Goal: Task Accomplishment & Management: Manage account settings

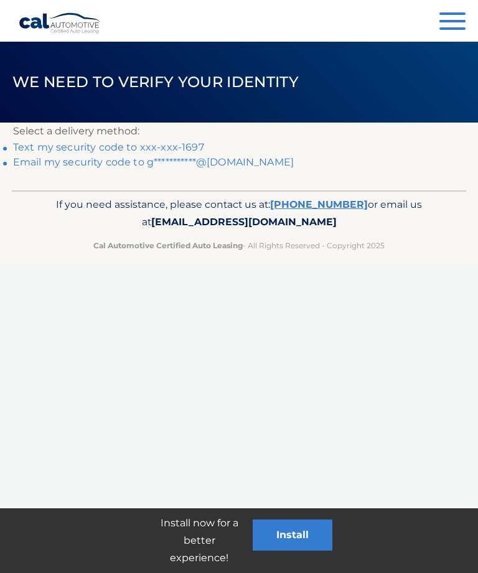
click at [172, 151] on link "Text my security code to xxx-xxx-1697" at bounding box center [108, 147] width 191 height 12
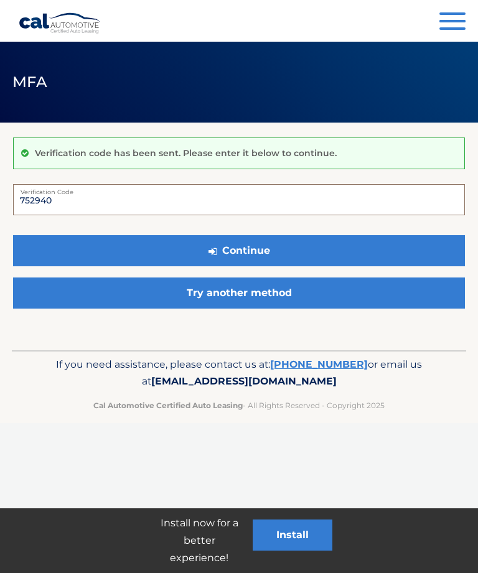
type input "752940"
click at [258, 248] on button "Continue" at bounding box center [239, 250] width 452 height 31
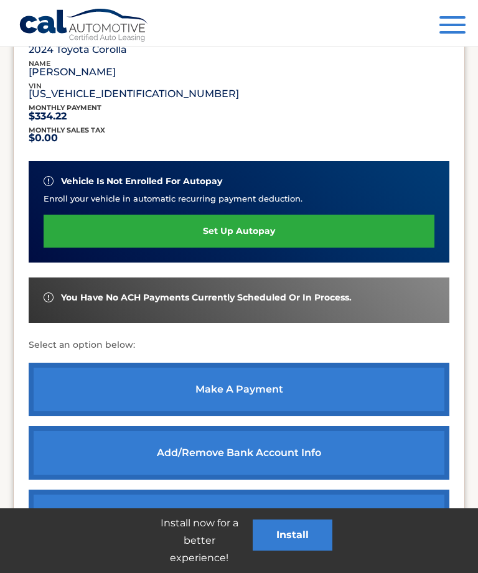
scroll to position [217, 0]
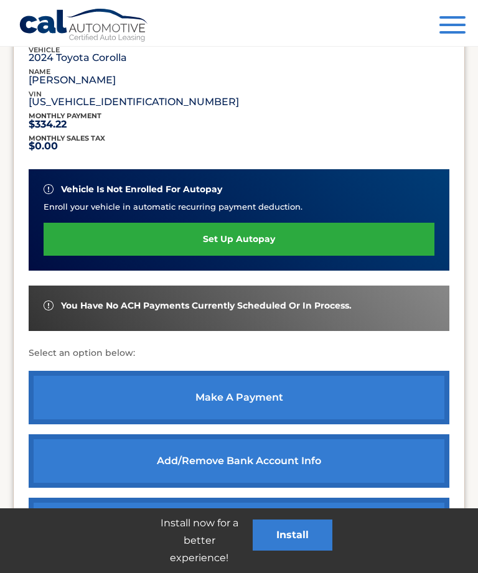
click at [232, 397] on link "make a payment" at bounding box center [239, 398] width 421 height 54
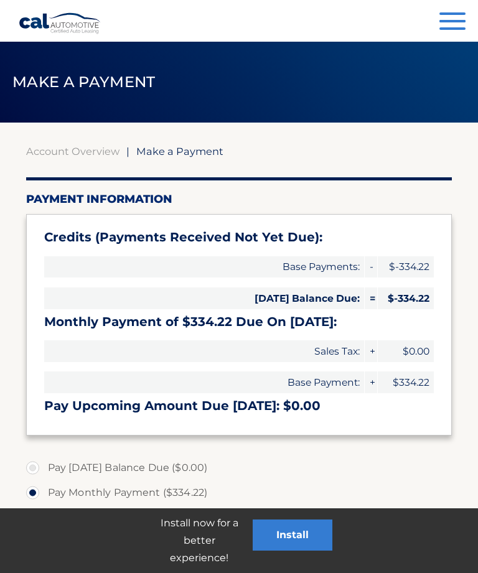
select select "YTYyODhlYjMtNjkyNi00YWNlLThhY2YtYThjNmNhN2NmNDQ3"
